Goal: Task Accomplishment & Management: Manage account settings

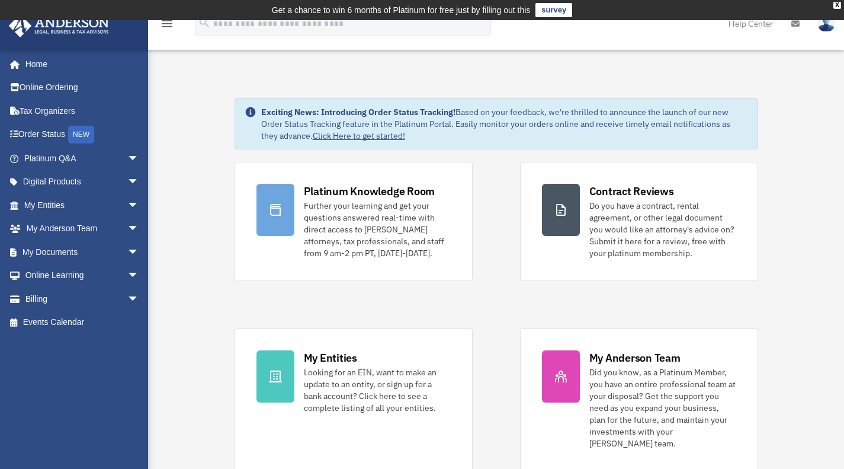
click at [74, 254] on link "My Documents arrow_drop_down" at bounding box center [82, 252] width 149 height 24
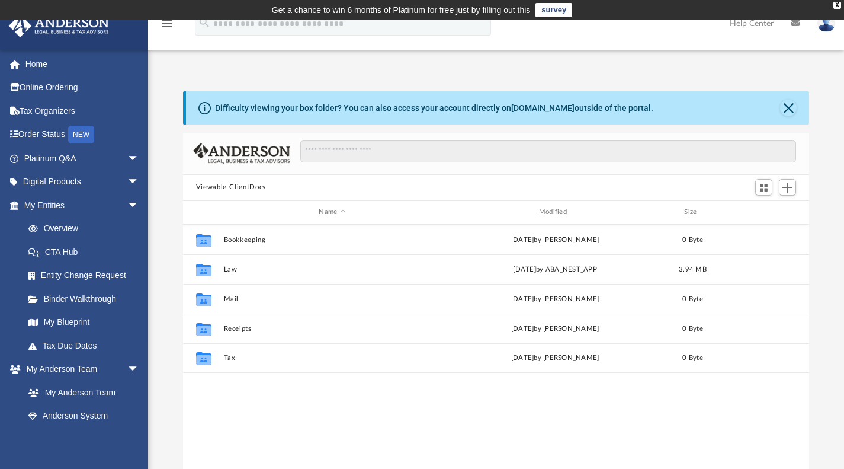
scroll to position [260, 617]
click at [296, 302] on button "Mail" at bounding box center [331, 298] width 217 height 8
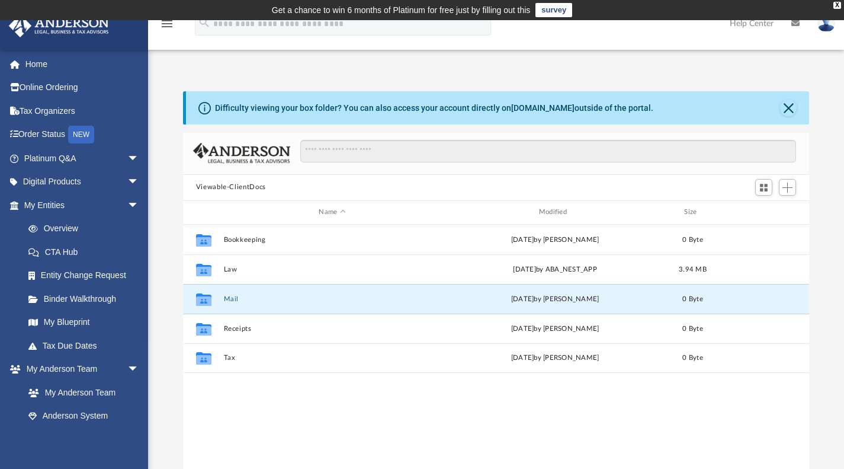
click at [296, 302] on button "Mail" at bounding box center [331, 298] width 217 height 8
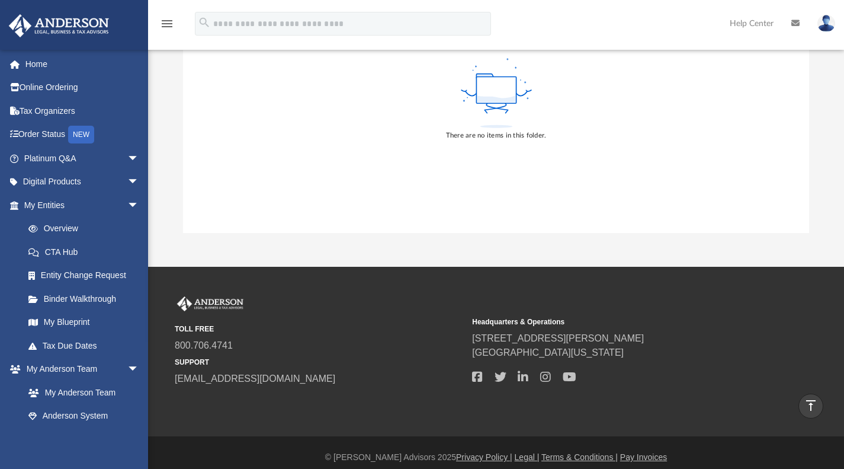
scroll to position [0, 0]
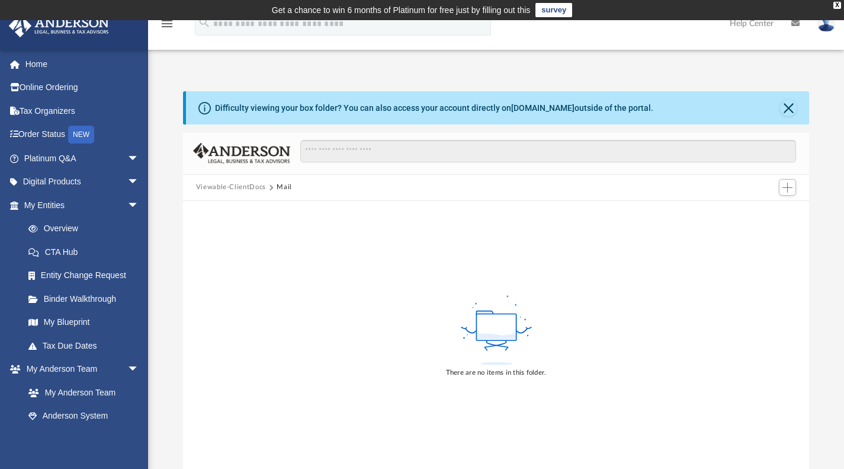
click at [245, 187] on button "Viewable-ClientDocs" at bounding box center [231, 187] width 70 height 11
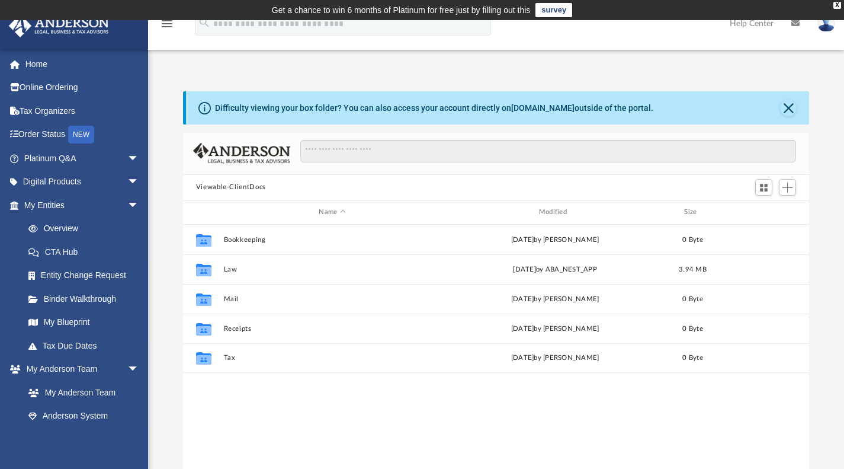
scroll to position [260, 617]
click at [257, 243] on div "Collaborated Folder Bookkeeping Tue Jun 29 2021 by Matthew Smidowicz 0 Byte" at bounding box center [496, 240] width 627 height 30
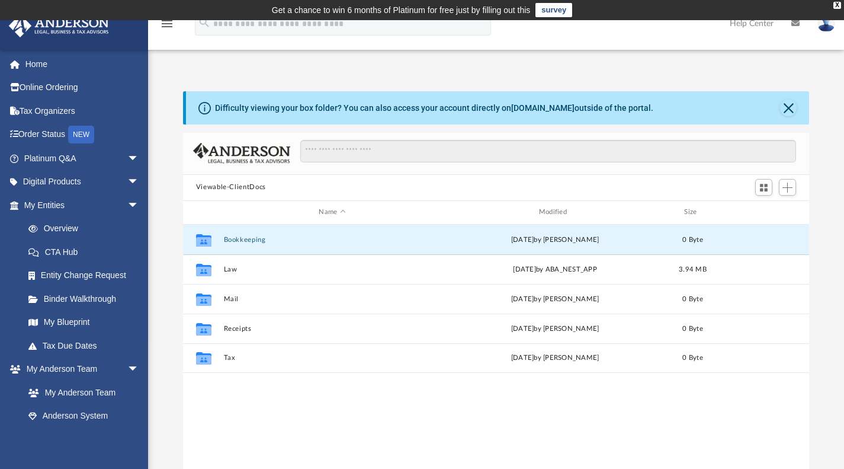
click at [267, 240] on button "Bookkeeping" at bounding box center [331, 239] width 217 height 8
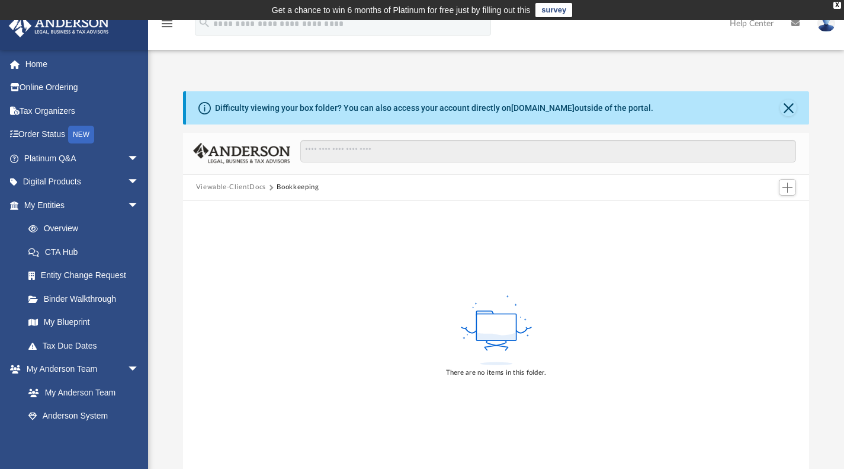
click at [213, 186] on button "Viewable-ClientDocs" at bounding box center [231, 187] width 70 height 11
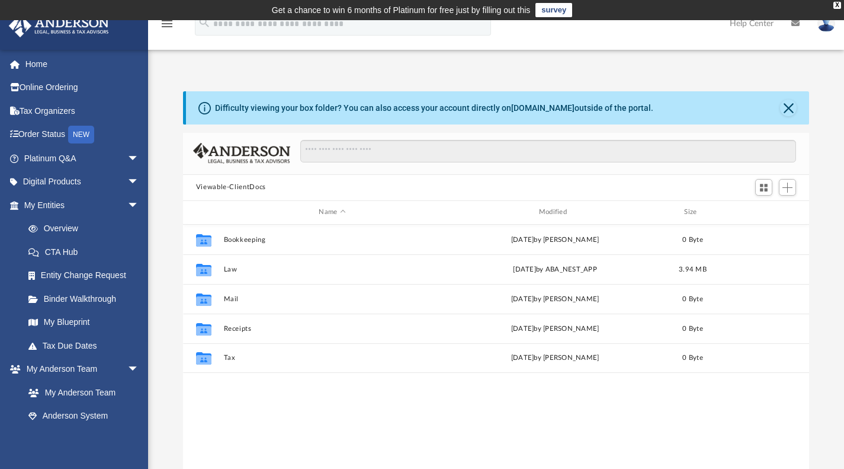
click at [78, 389] on link "My Anderson Team" at bounding box center [81, 392] width 129 height 24
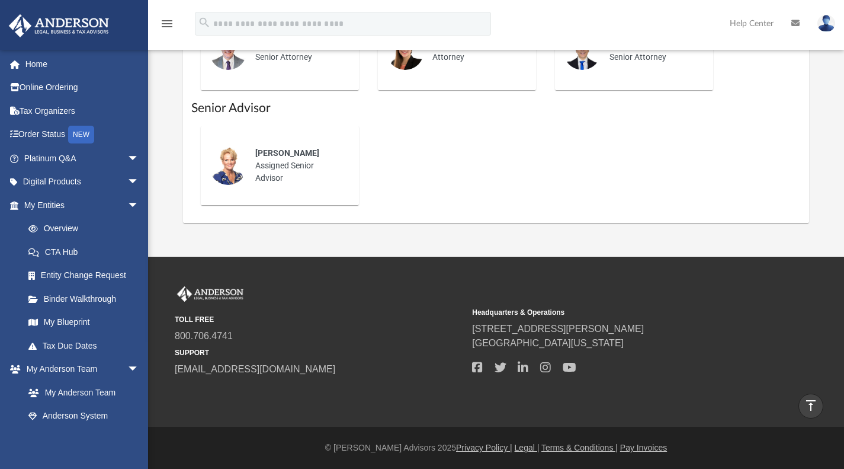
scroll to position [302, 0]
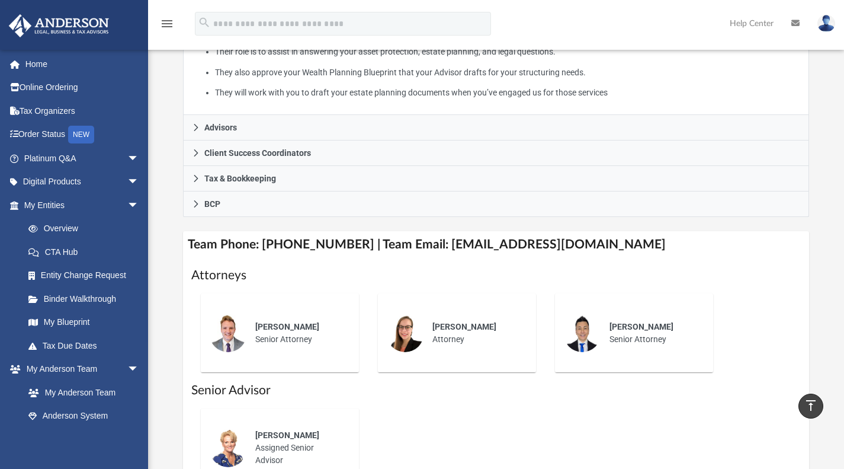
click at [90, 412] on link "Anderson System" at bounding box center [84, 416] width 134 height 24
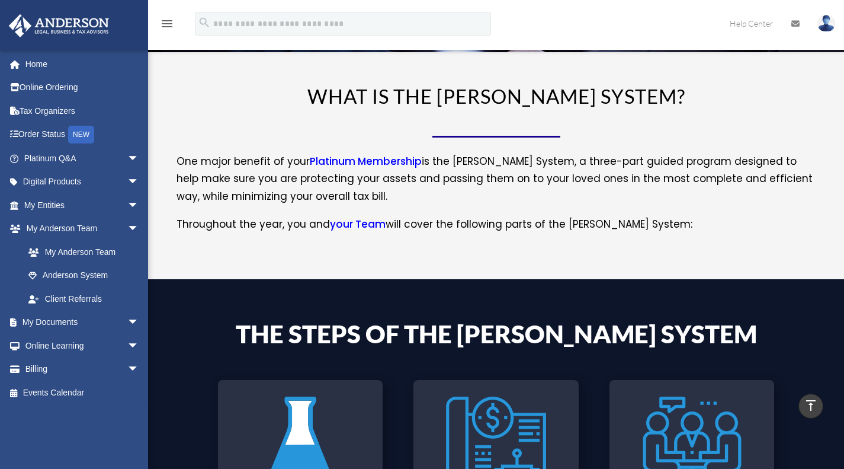
scroll to position [59, 0]
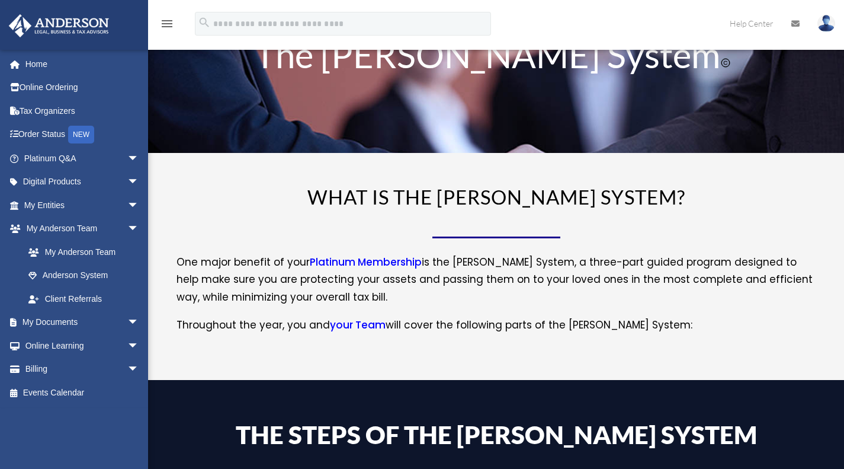
click at [45, 66] on link "Home" at bounding box center [82, 64] width 149 height 24
click at [44, 66] on link "Home" at bounding box center [82, 64] width 149 height 24
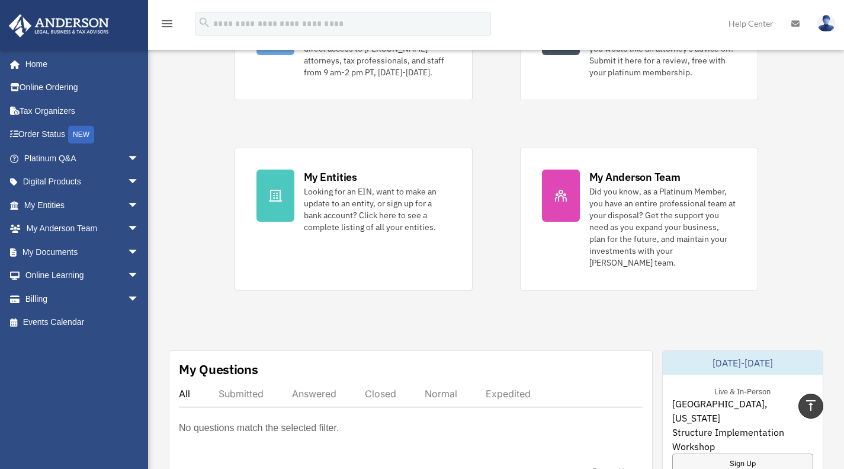
scroll to position [178, 0]
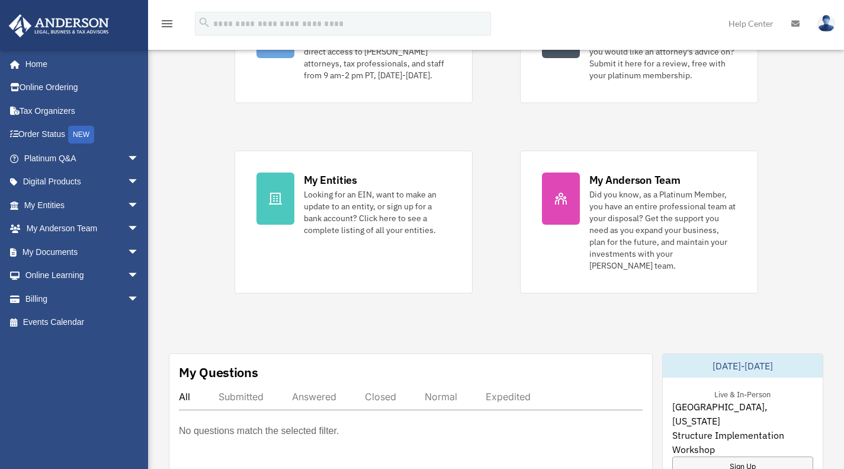
click at [54, 200] on link "My Entities arrow_drop_down" at bounding box center [82, 205] width 149 height 24
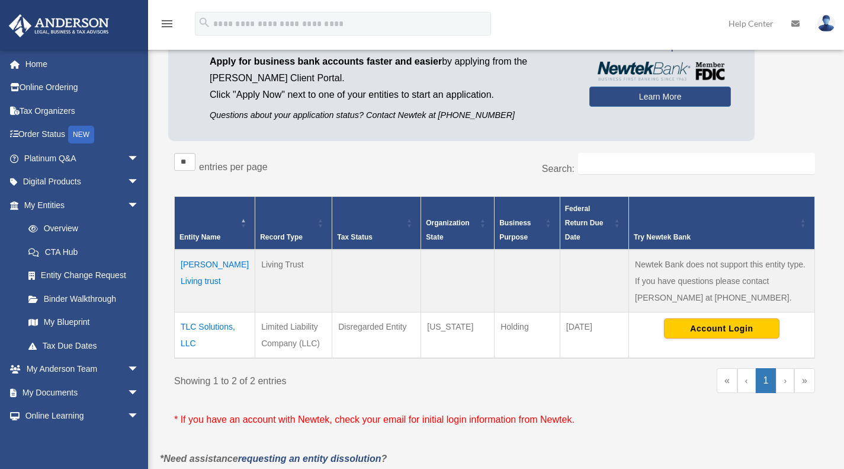
scroll to position [178, 0]
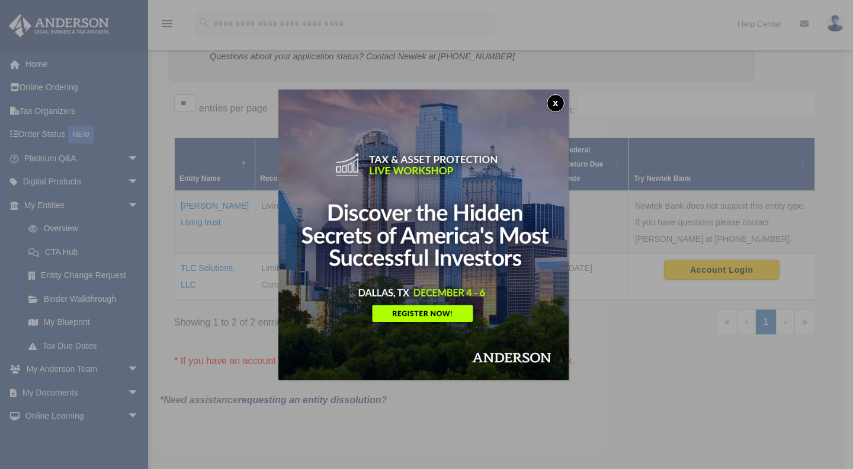
click at [563, 101] on button "x" at bounding box center [556, 103] width 18 height 18
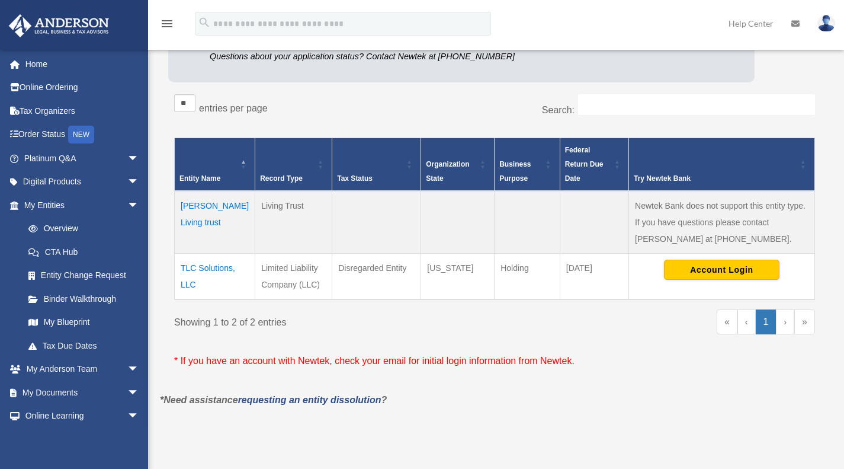
click at [68, 249] on link "CTA Hub" at bounding box center [84, 252] width 134 height 24
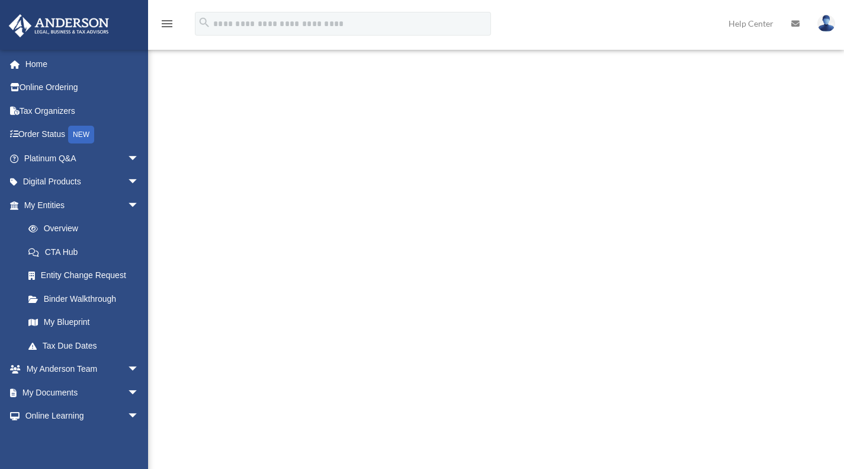
scroll to position [177, 0]
click at [793, 21] on icon at bounding box center [795, 24] width 8 height 8
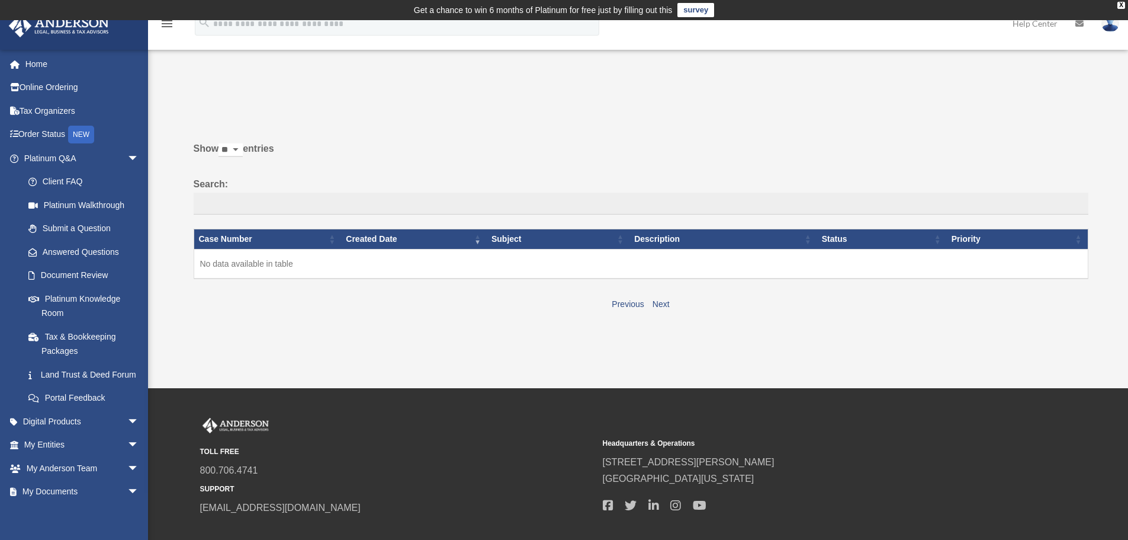
scroll to position [59, 0]
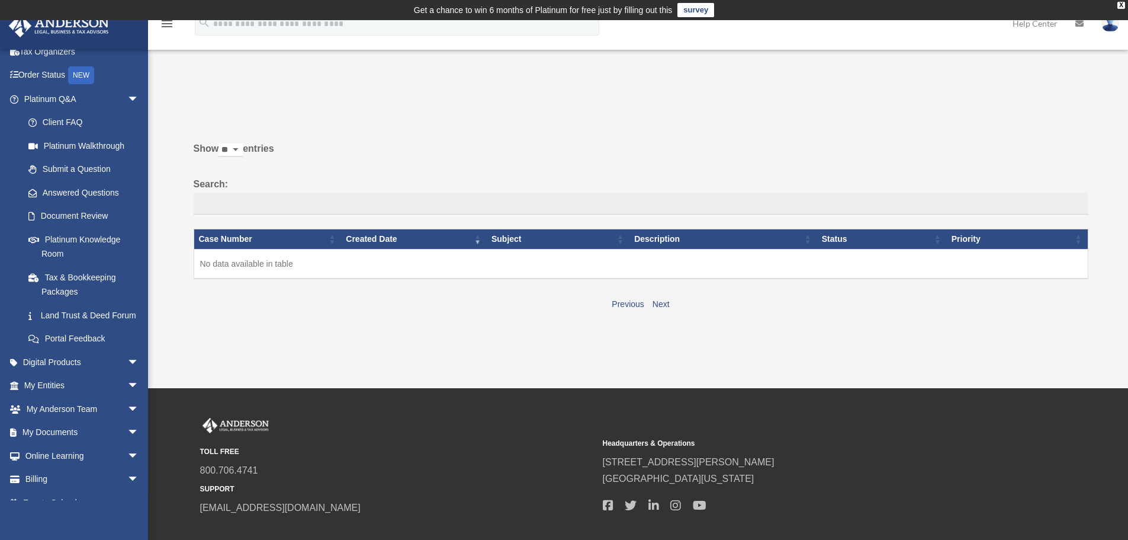
click at [91, 198] on link "Digital Products arrow_drop_down" at bounding box center [82, 362] width 149 height 24
click at [127, 198] on span "arrow_drop_down" at bounding box center [139, 362] width 24 height 24
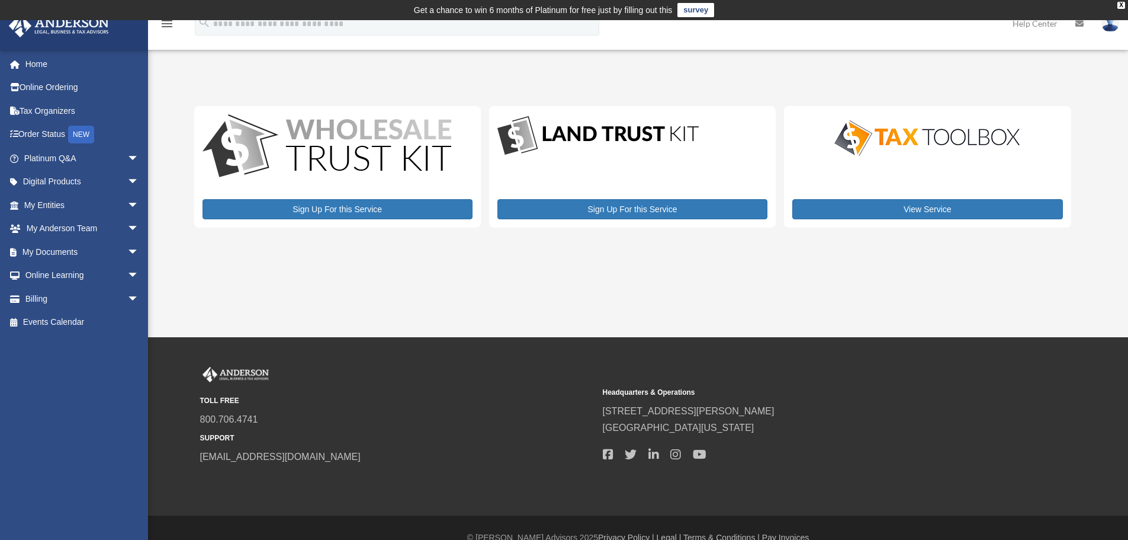
click at [127, 201] on span "arrow_drop_down" at bounding box center [139, 205] width 24 height 24
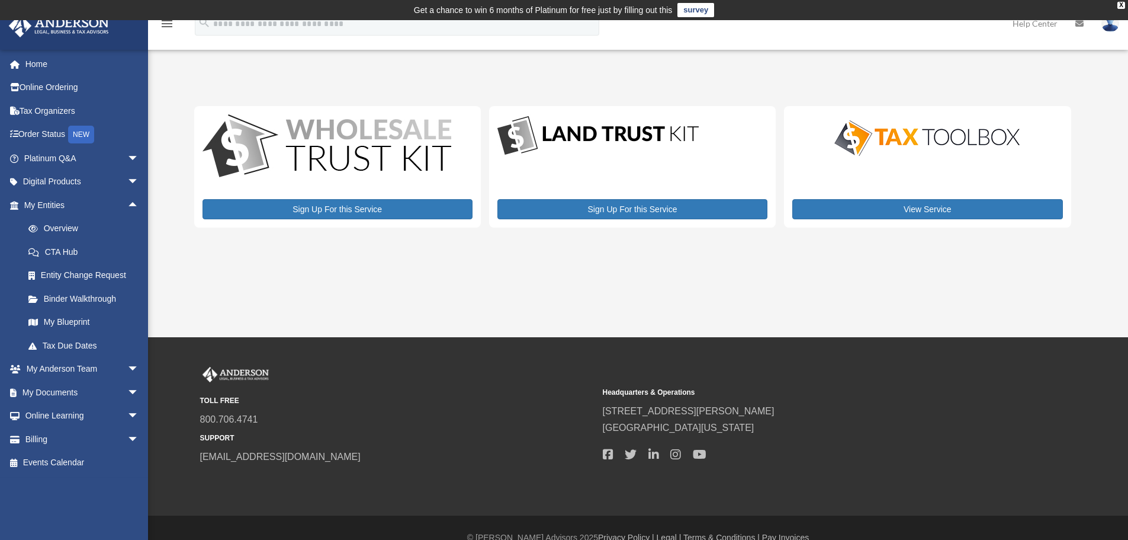
click at [127, 370] on span "arrow_drop_down" at bounding box center [139, 369] width 24 height 24
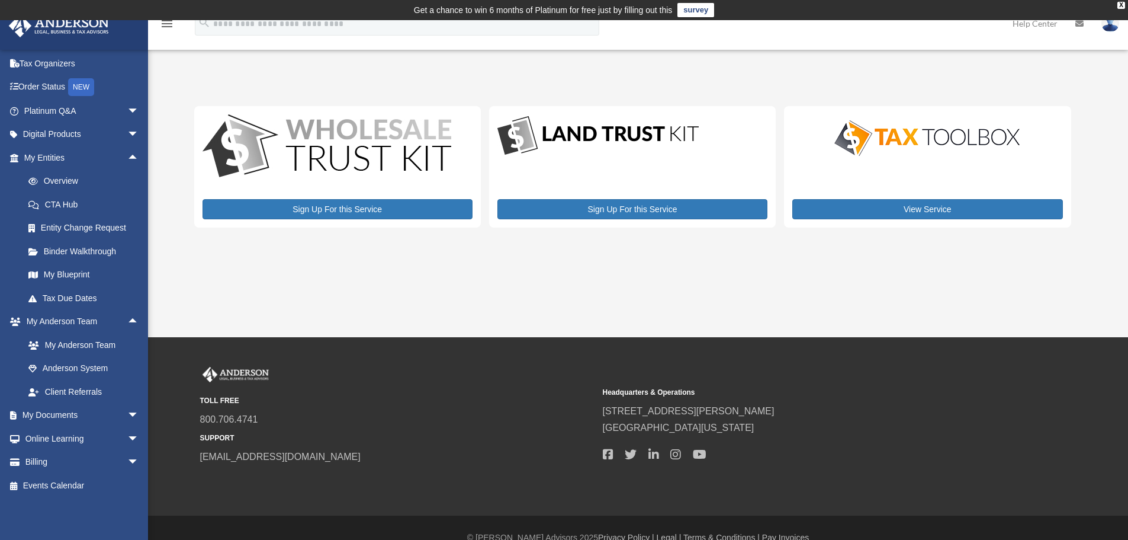
click at [127, 414] on span "arrow_drop_down" at bounding box center [139, 415] width 24 height 24
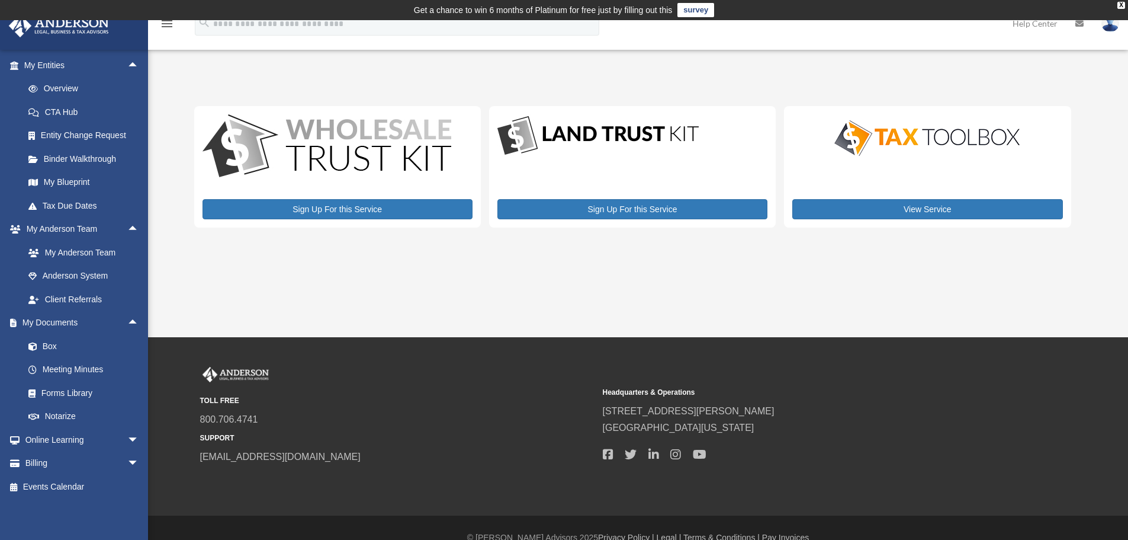
scroll to position [141, 0]
click at [56, 338] on link "Box" at bounding box center [87, 345] width 140 height 24
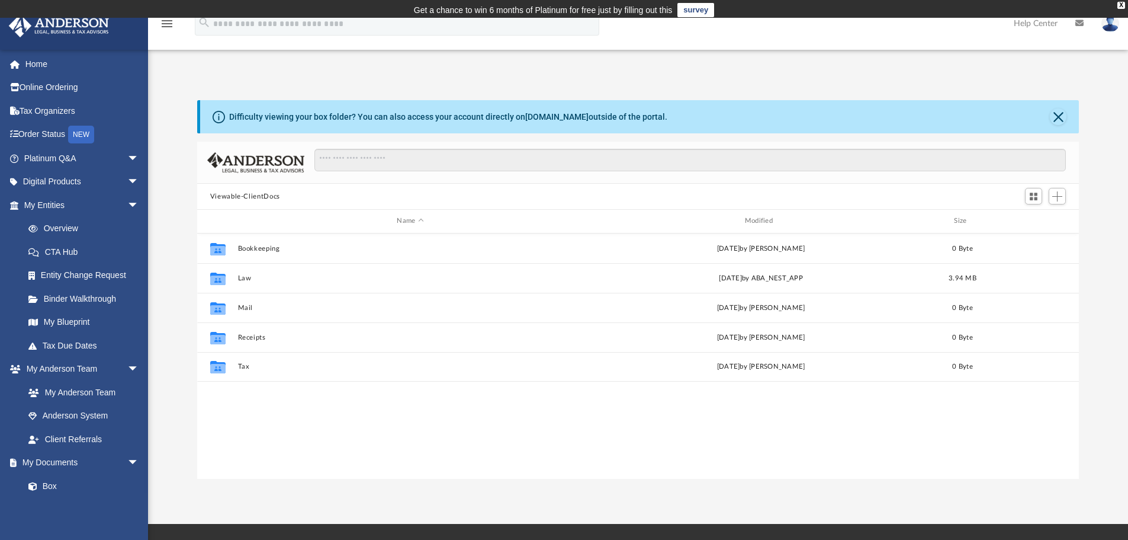
scroll to position [261, 873]
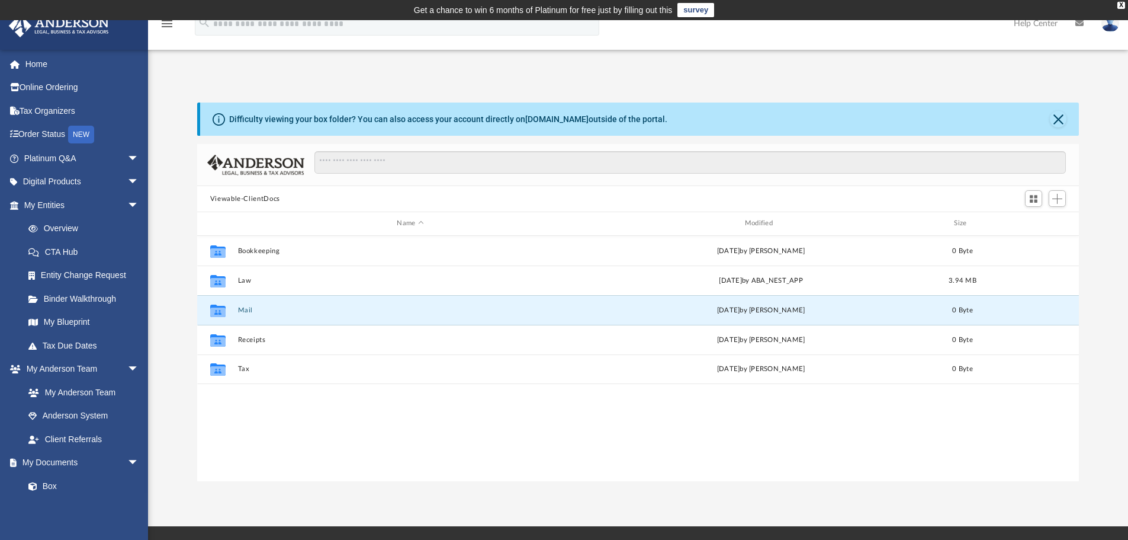
click at [245, 313] on button "Mail" at bounding box center [410, 310] width 345 height 8
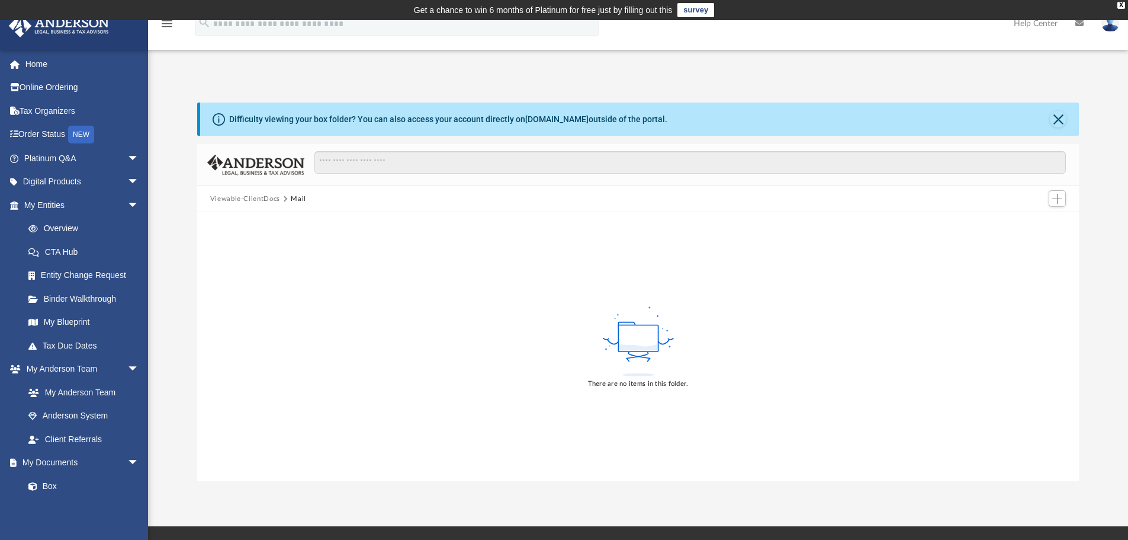
click at [235, 200] on button "Viewable-ClientDocs" at bounding box center [245, 199] width 70 height 11
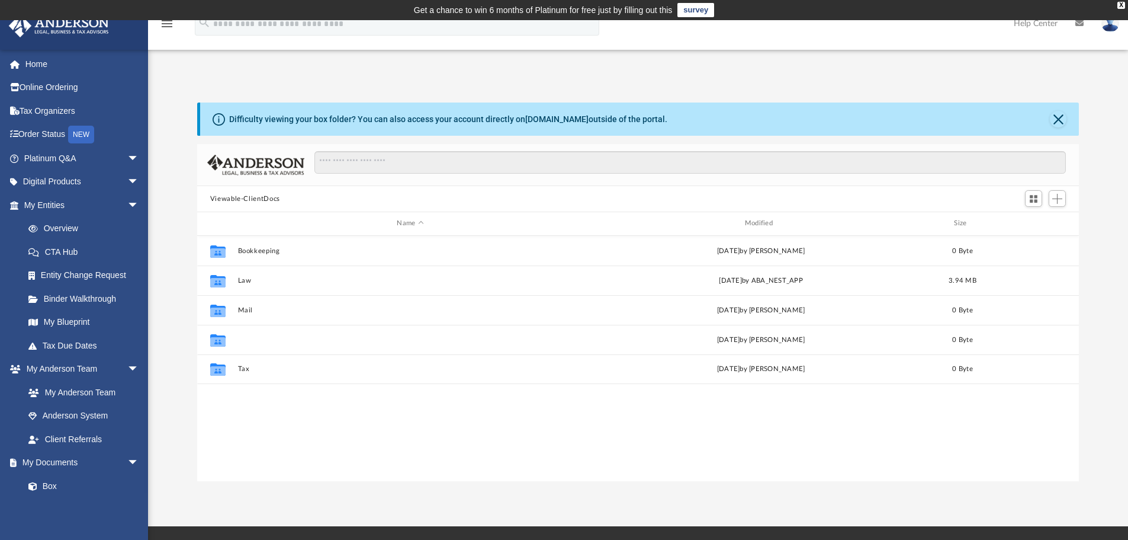
click at [267, 343] on button "Receipts" at bounding box center [410, 340] width 345 height 8
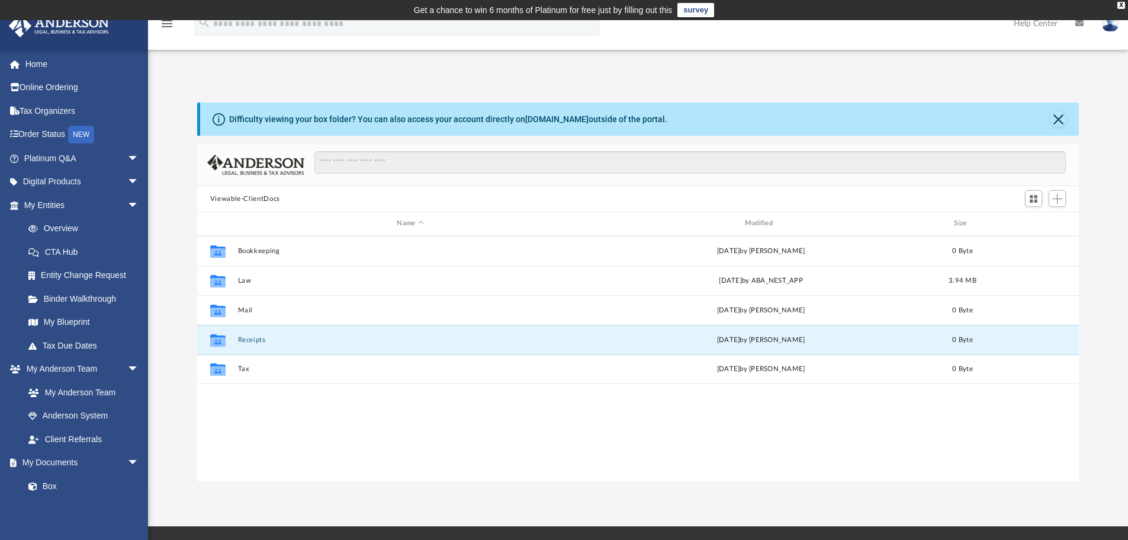
click at [267, 343] on button "Receipts" at bounding box center [410, 340] width 345 height 8
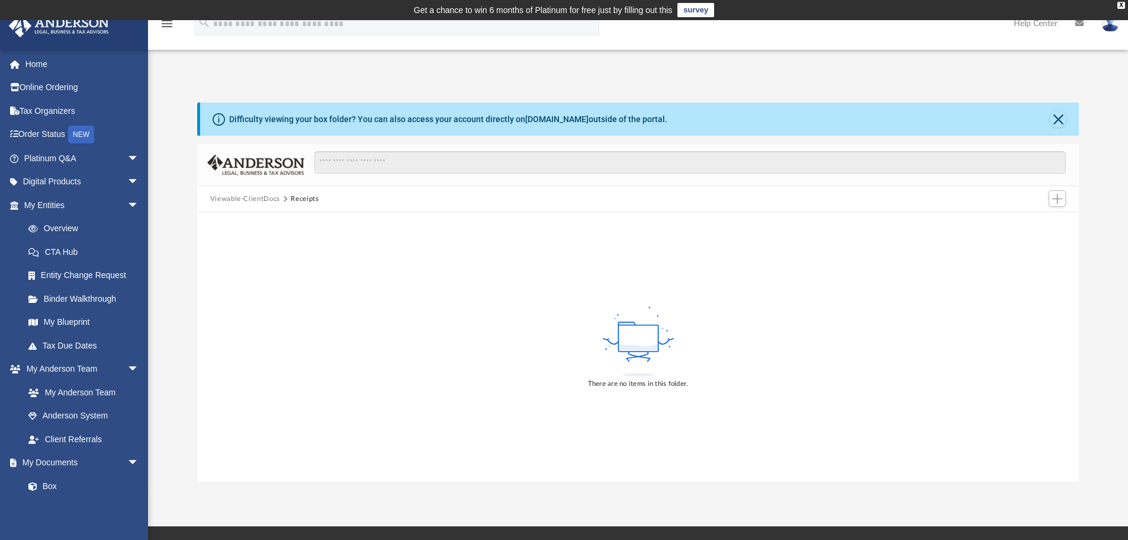
click at [227, 200] on button "Viewable-ClientDocs" at bounding box center [245, 199] width 70 height 11
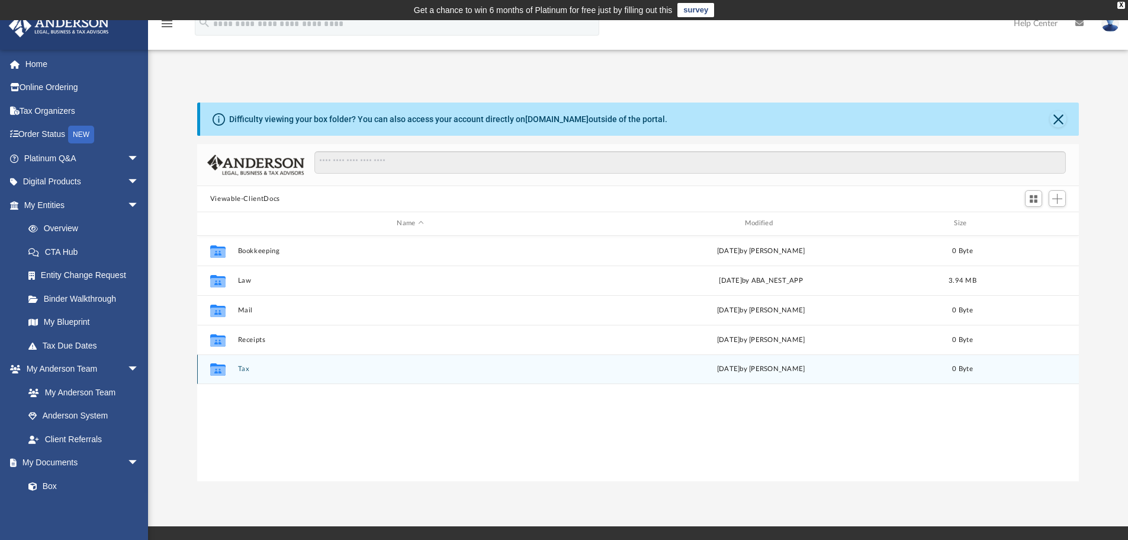
click at [267, 379] on div "Collaborated Folder Tax Tue Jun 29 2021 by Matthew Smidowicz 0 Byte" at bounding box center [638, 369] width 883 height 30
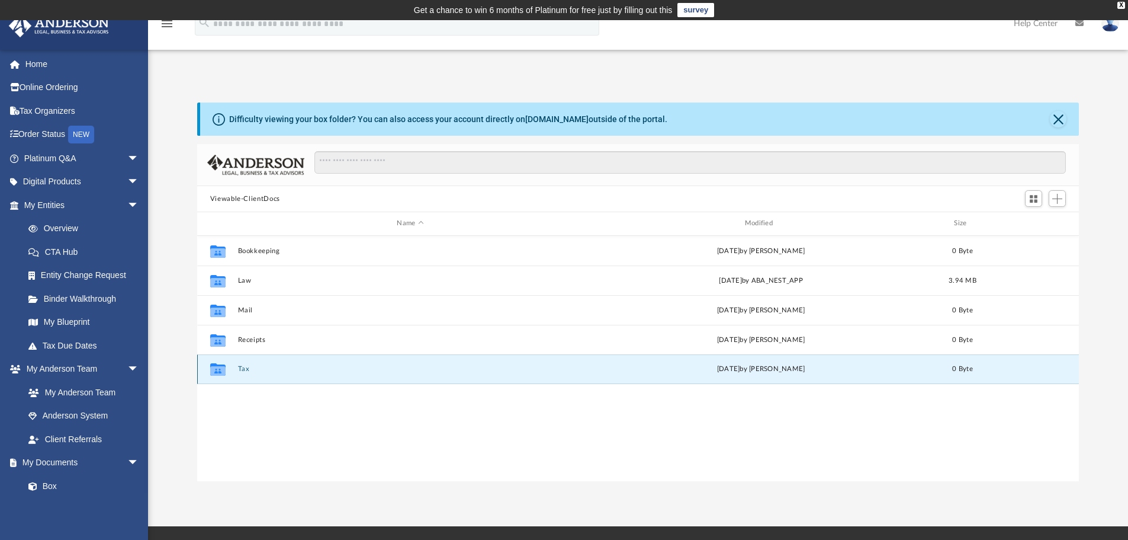
click at [267, 379] on div "Collaborated Folder Tax Tue Jun 29 2021 by Matthew Smidowicz 0 Byte" at bounding box center [638, 369] width 883 height 30
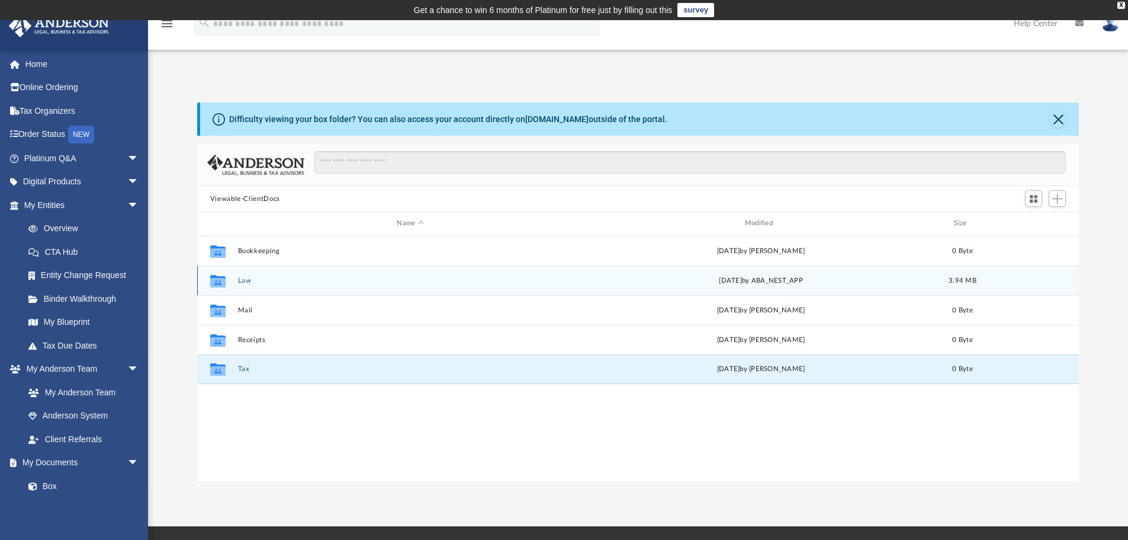
click at [249, 287] on div "Collaborated Folder Law Fri Dec 13 2024 by ABA_NEST_APP 3.94 MB" at bounding box center [638, 280] width 883 height 30
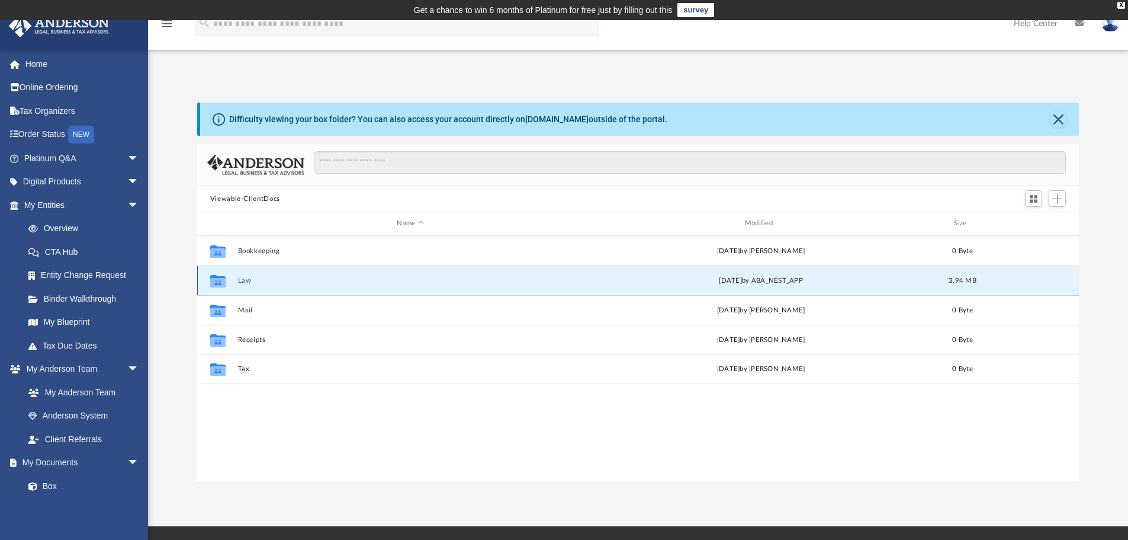
click at [249, 287] on div "Collaborated Folder Law Fri Dec 13 2024 by ABA_NEST_APP 3.94 MB" at bounding box center [638, 280] width 883 height 30
click at [212, 283] on icon "grid" at bounding box center [217, 281] width 15 height 9
click at [812, 280] on div "Fri Dec 13 2024 by ABA_NEST_APP" at bounding box center [760, 280] width 345 height 11
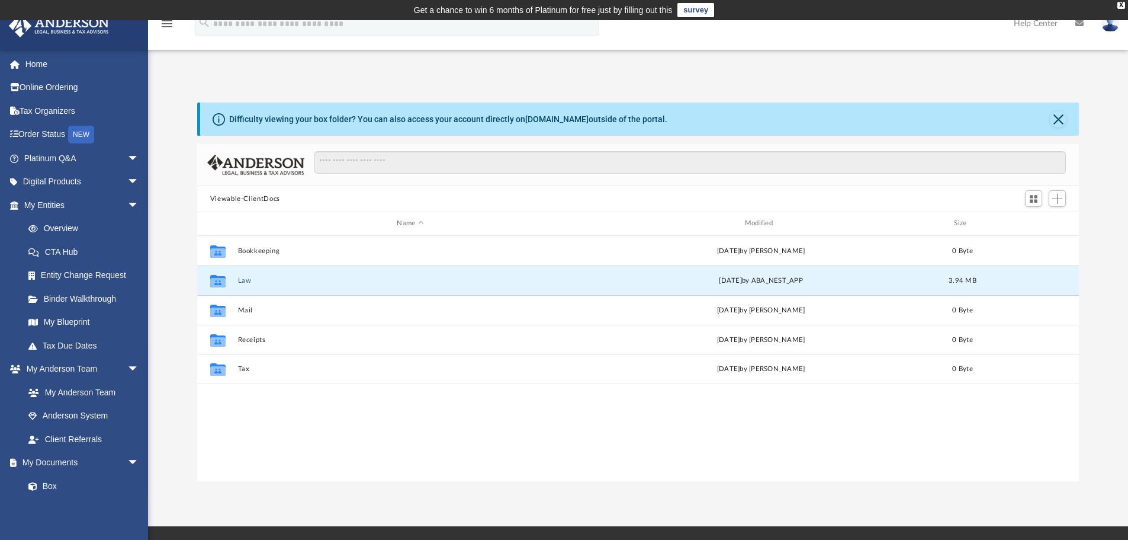
click at [261, 283] on button "Law" at bounding box center [410, 281] width 345 height 8
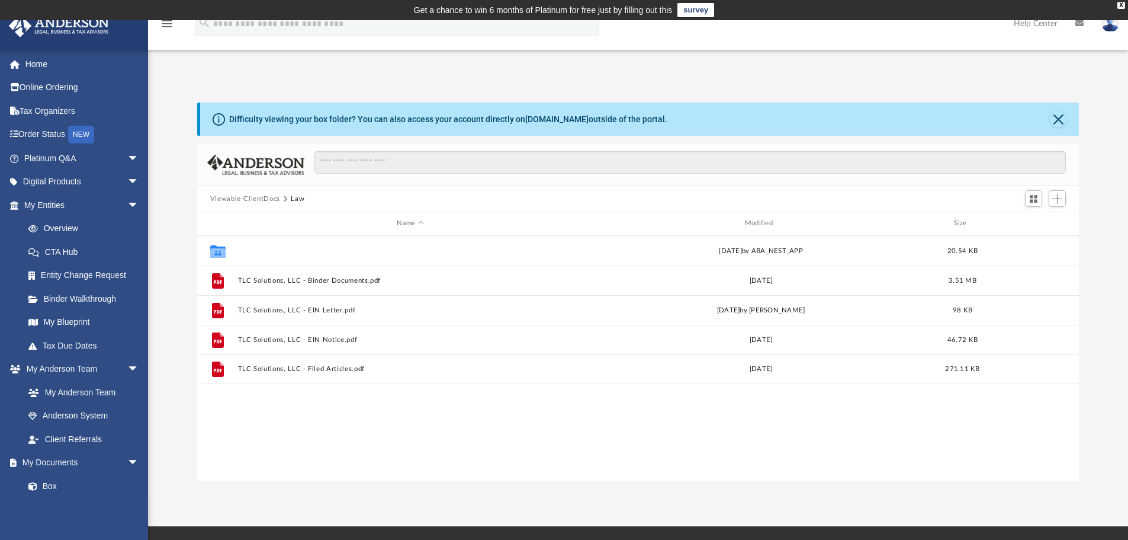
click at [287, 251] on button "TLC Solutions, LLC" at bounding box center [410, 251] width 345 height 8
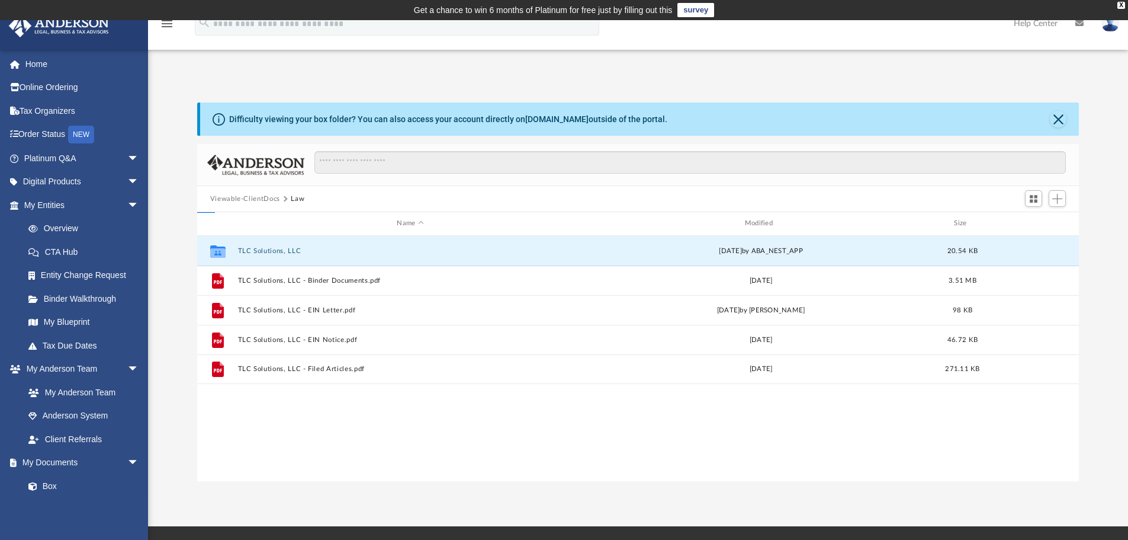
click at [287, 251] on button "TLC Solutions, LLC" at bounding box center [410, 251] width 345 height 8
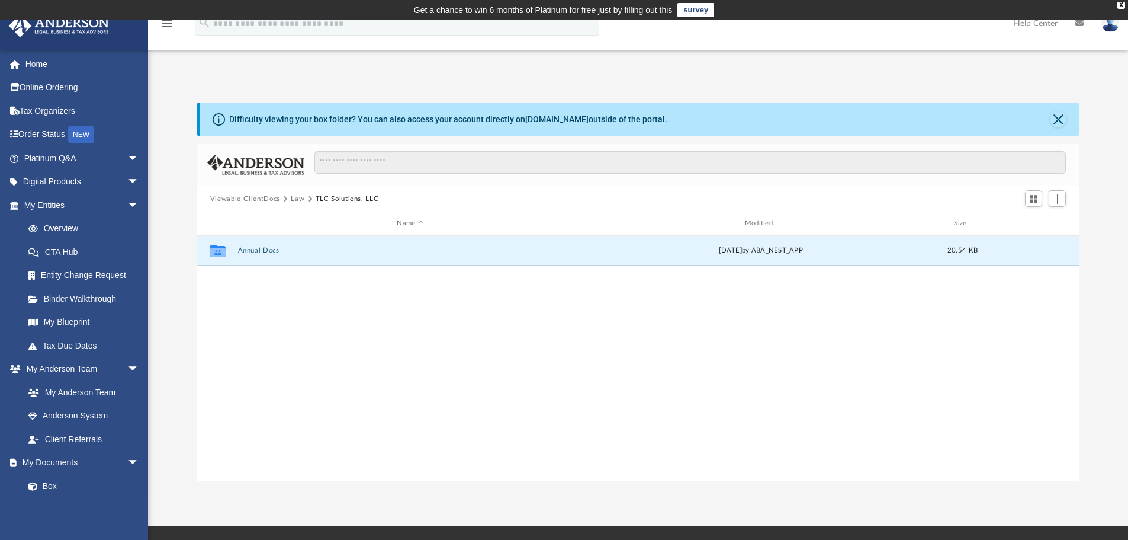
click at [287, 251] on button "Annual Docs" at bounding box center [410, 250] width 345 height 8
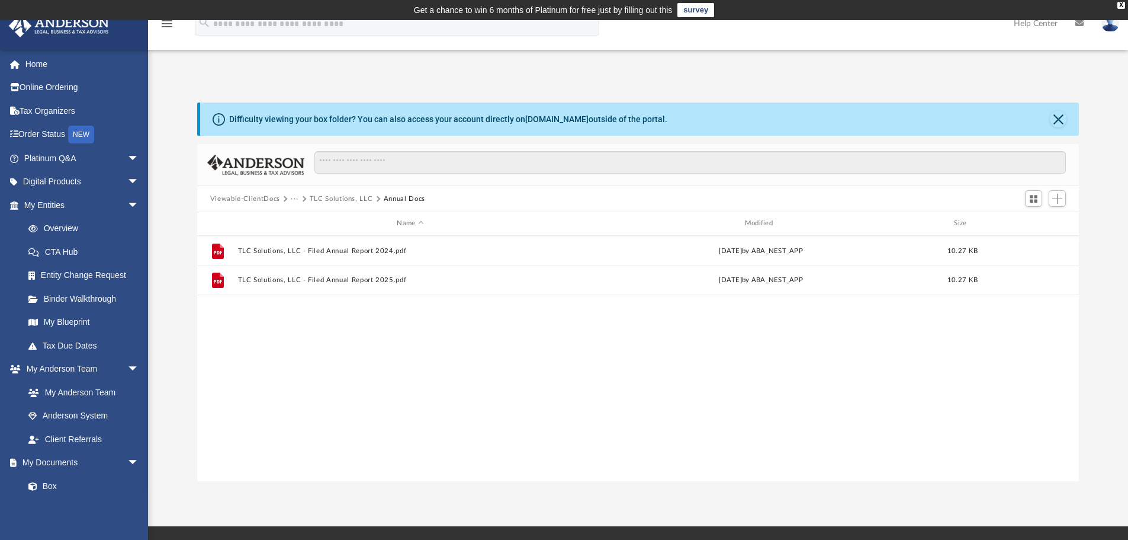
click at [328, 197] on button "TLC Solutions, LLC" at bounding box center [341, 199] width 63 height 11
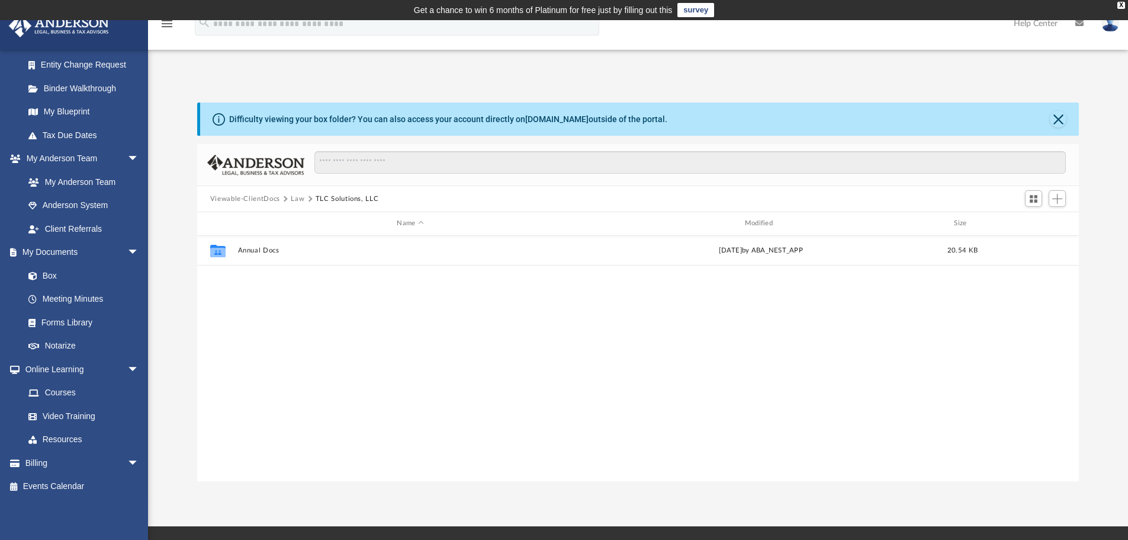
scroll to position [211, 0]
click at [79, 471] on link "Billing arrow_drop_down" at bounding box center [82, 462] width 149 height 24
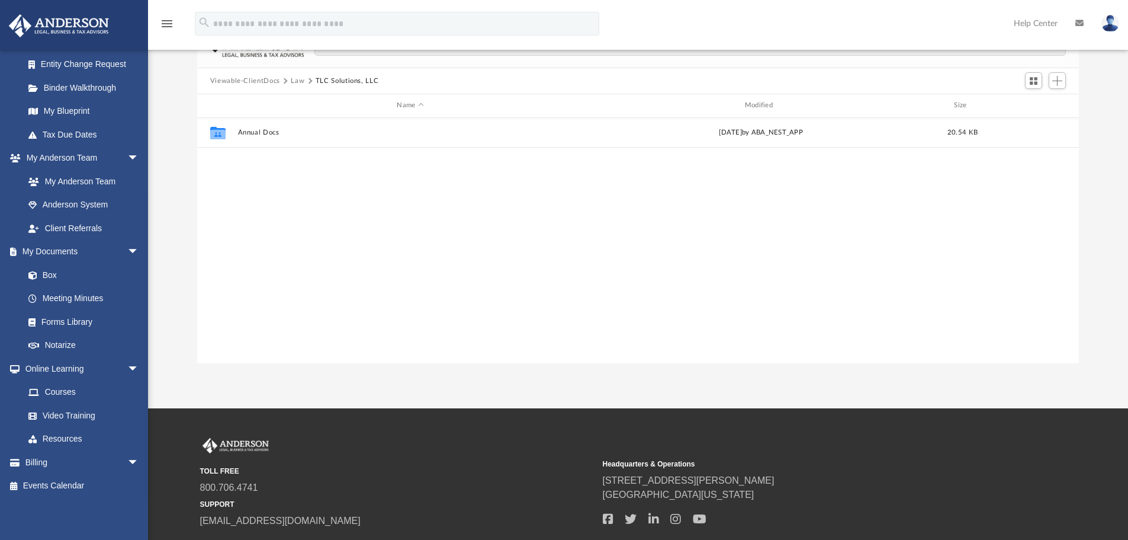
scroll to position [118, 0]
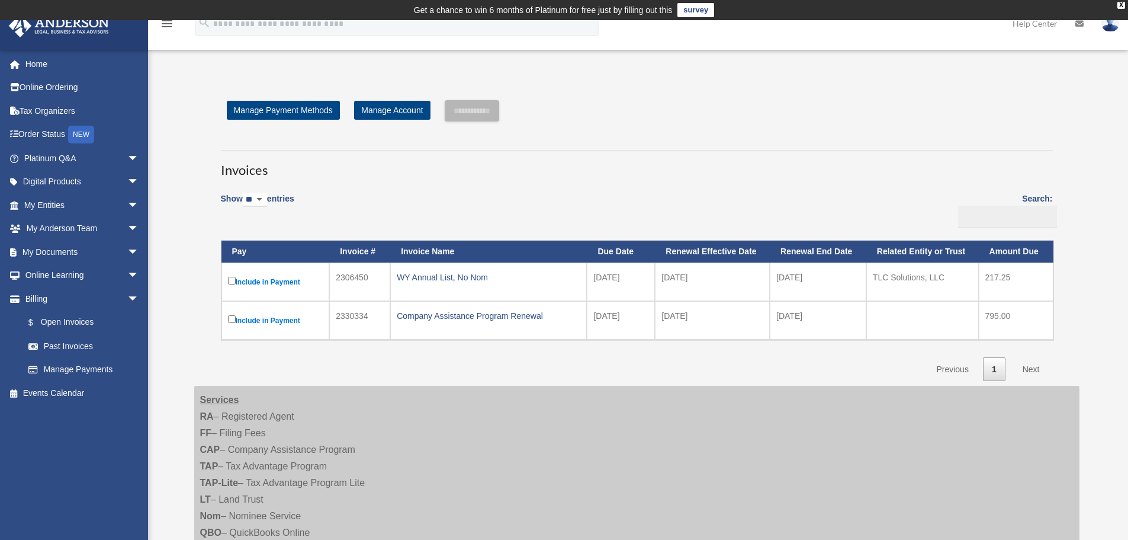
click at [63, 252] on link "My Documents arrow_drop_down" at bounding box center [82, 252] width 149 height 24
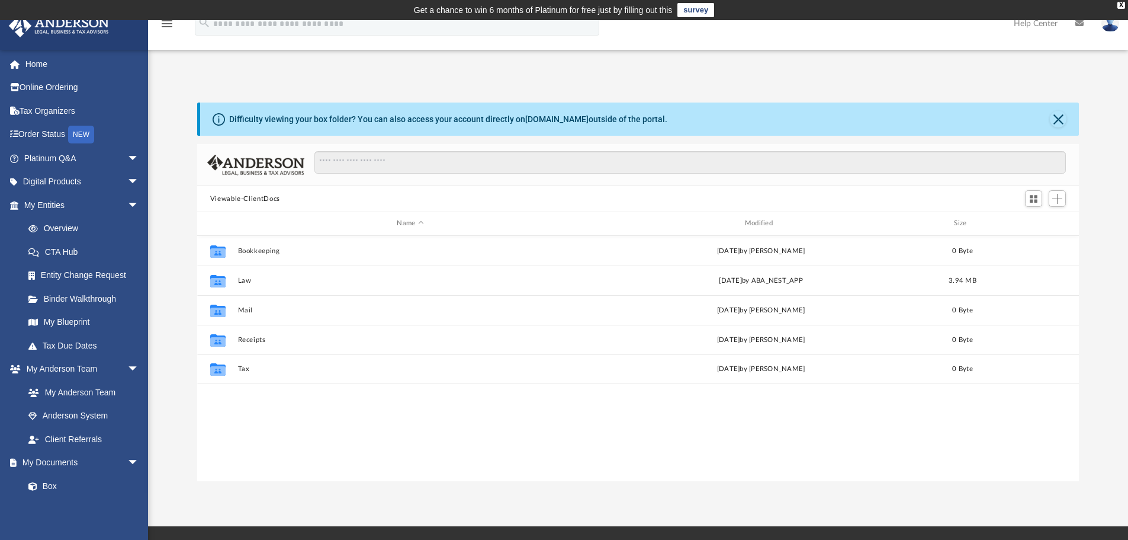
scroll to position [261, 873]
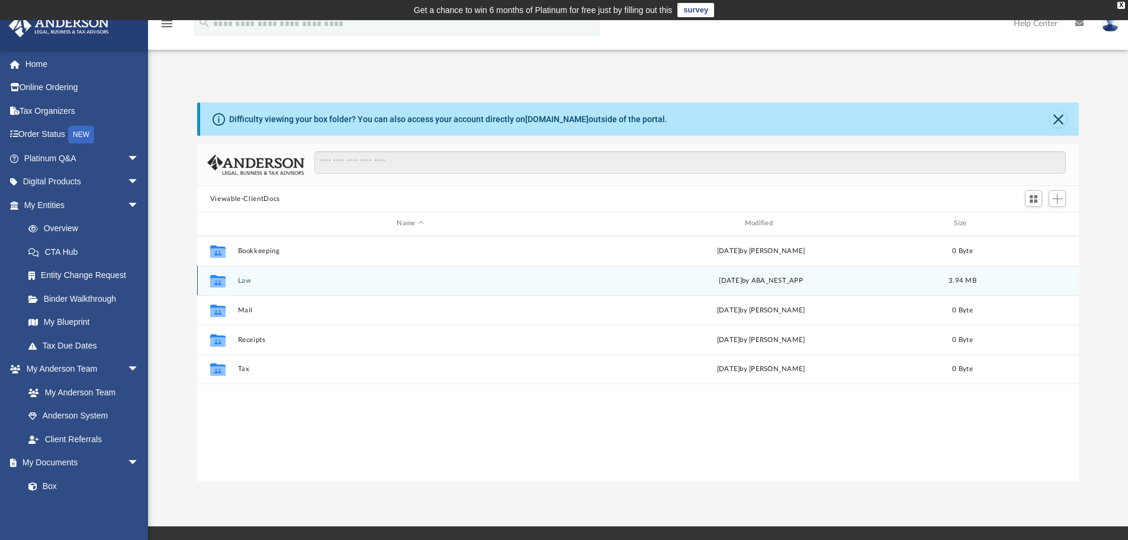
click at [237, 279] on div "Collaborated Folder Law [DATE] by ABA_NEST_APP 3.94 MB" at bounding box center [638, 280] width 883 height 30
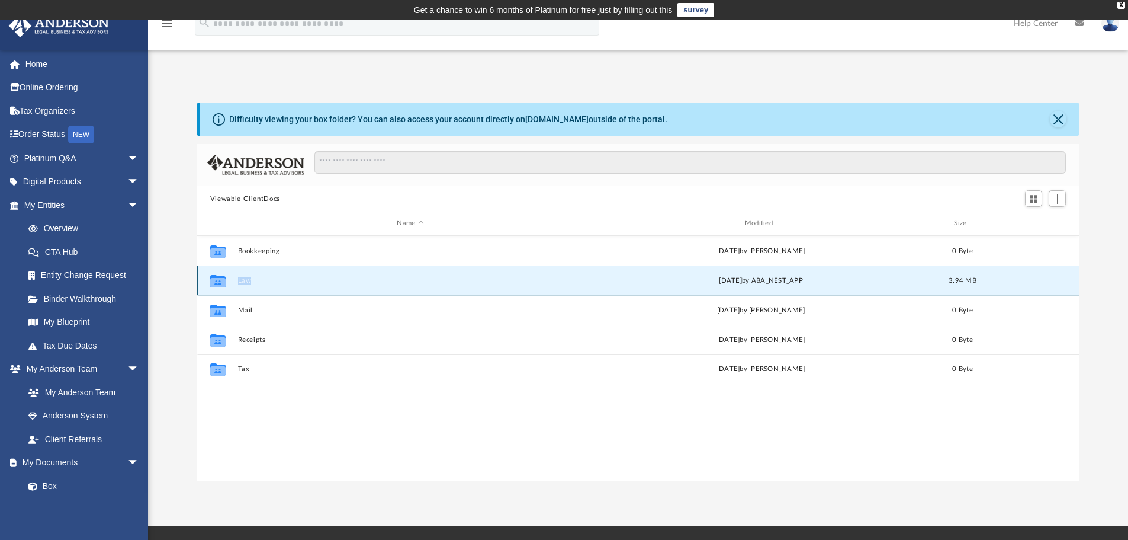
click at [237, 279] on div "Collaborated Folder Law [DATE] by ABA_NEST_APP 3.94 MB" at bounding box center [638, 280] width 883 height 30
click at [267, 289] on div "Collaborated Folder Law Fri Dec 13 2024 by ABA_NEST_APP 3.94 MB" at bounding box center [638, 280] width 883 height 30
click at [217, 285] on icon "grid" at bounding box center [217, 281] width 15 height 9
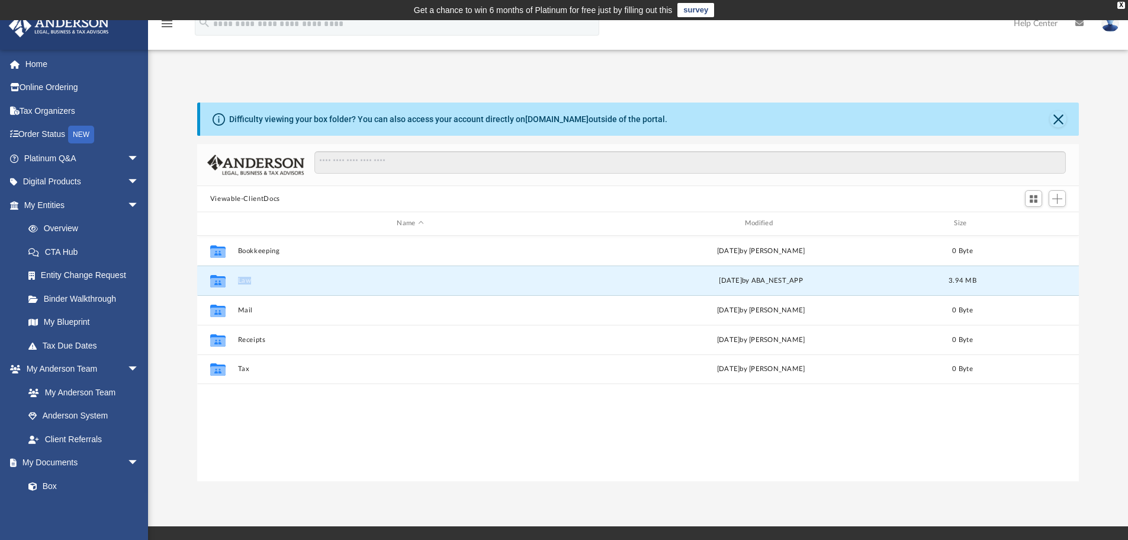
click at [58, 227] on link "Overview" at bounding box center [87, 229] width 140 height 24
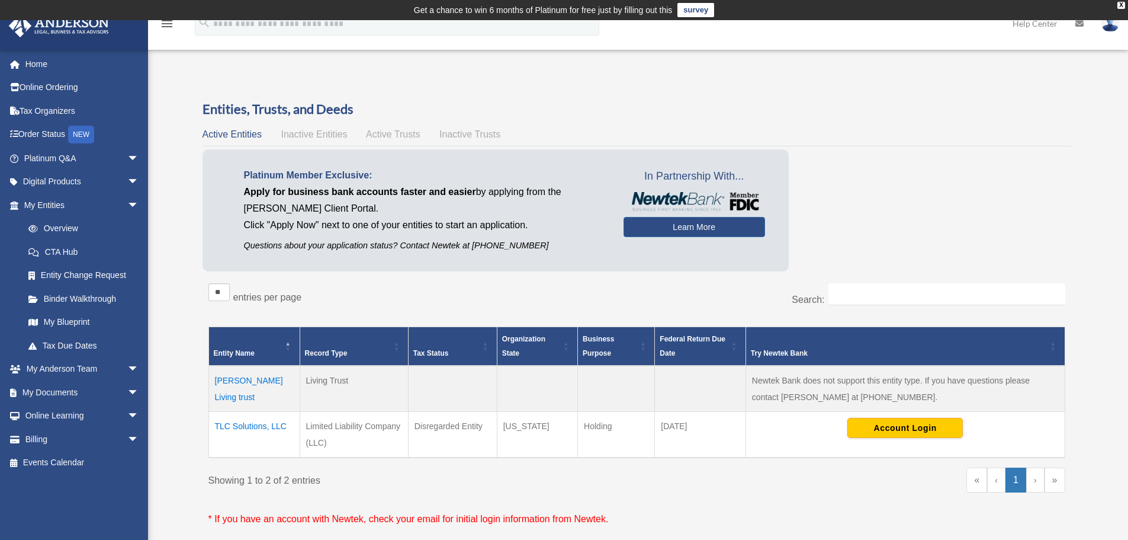
click at [262, 429] on td "TLC Solutions, LLC" at bounding box center [254, 435] width 91 height 46
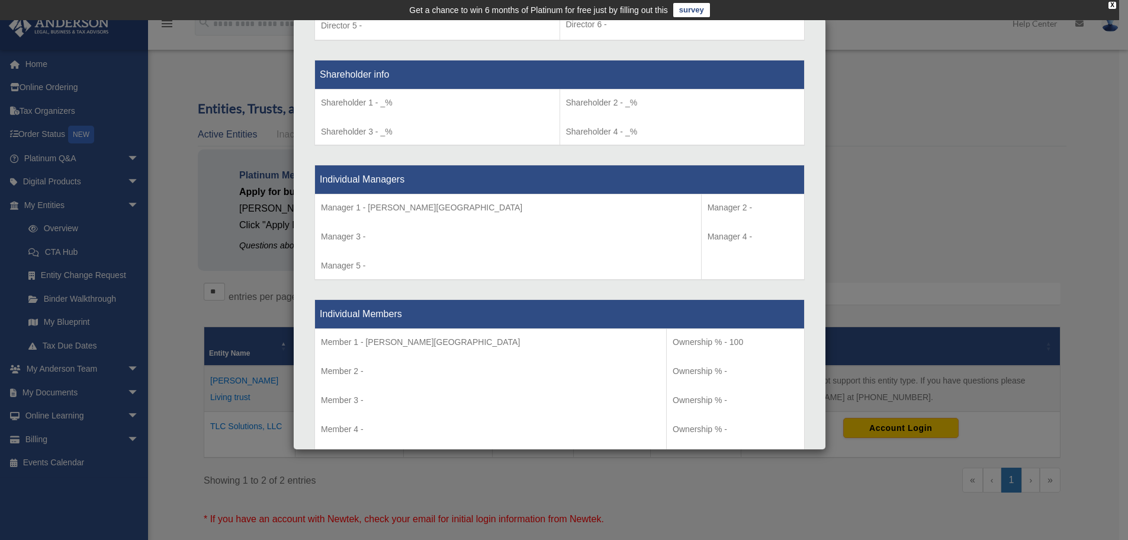
scroll to position [1116, 0]
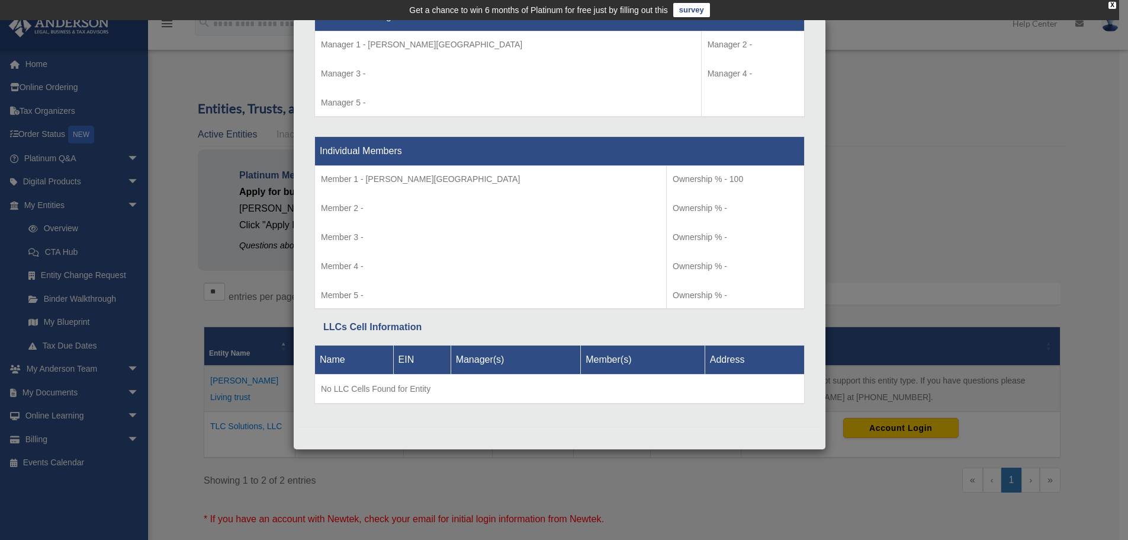
click at [930, 185] on div "Details × Articles Sent Organizational Date" at bounding box center [564, 270] width 1128 height 540
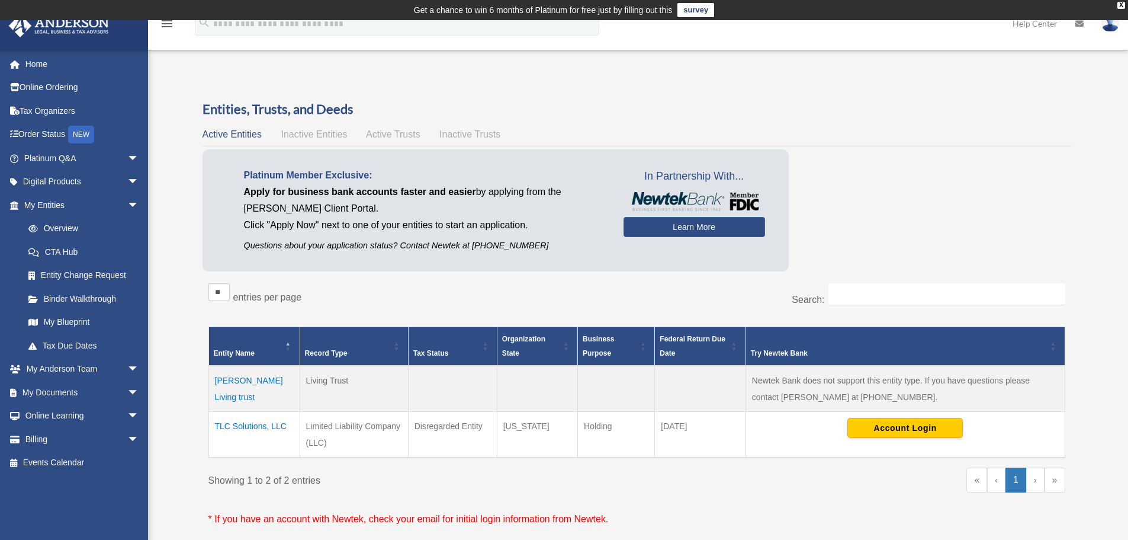
click at [1114, 28] on img at bounding box center [1111, 23] width 18 height 17
click at [1097, 56] on link "[EMAIL_ADDRESS][DOMAIN_NAME]" at bounding box center [1055, 60] width 127 height 35
click at [1101, 27] on link at bounding box center [1111, 23] width 36 height 52
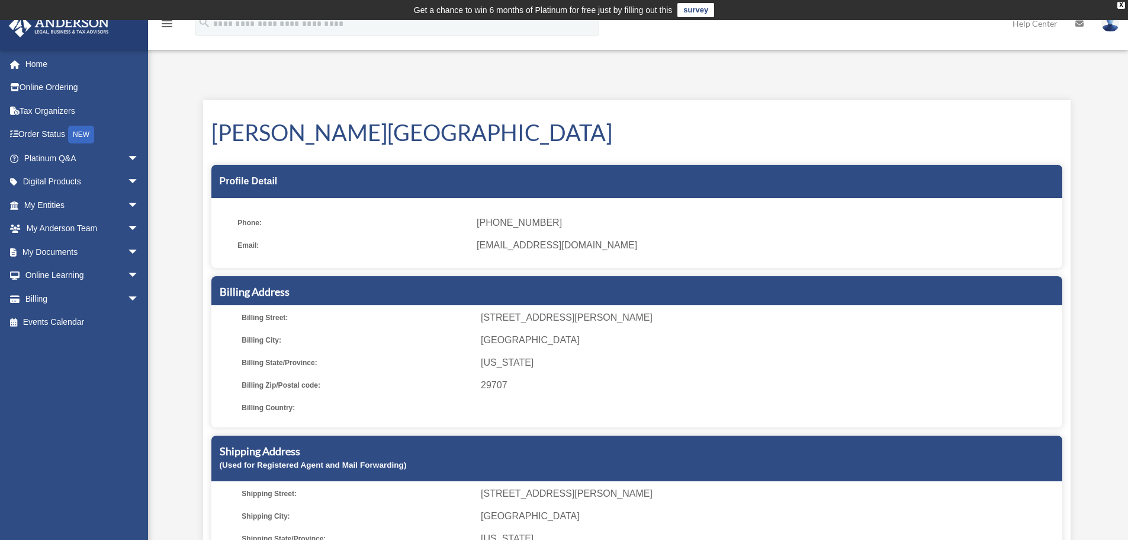
click at [1114, 32] on link at bounding box center [1111, 23] width 36 height 52
click at [1008, 59] on link "[EMAIL_ADDRESS][DOMAIN_NAME]" at bounding box center [1055, 60] width 127 height 35
click at [1111, 29] on img at bounding box center [1111, 23] width 18 height 17
click at [1118, 27] on img at bounding box center [1111, 23] width 18 height 17
click at [916, 106] on link "Logout" at bounding box center [918, 103] width 118 height 24
